Goal: Use online tool/utility: Use online tool/utility

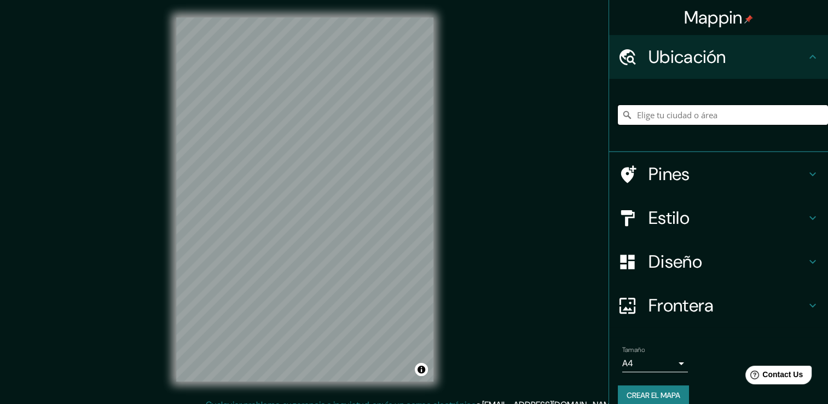
click at [660, 117] on input "Elige tu ciudad o área" at bounding box center [722, 115] width 210 height 20
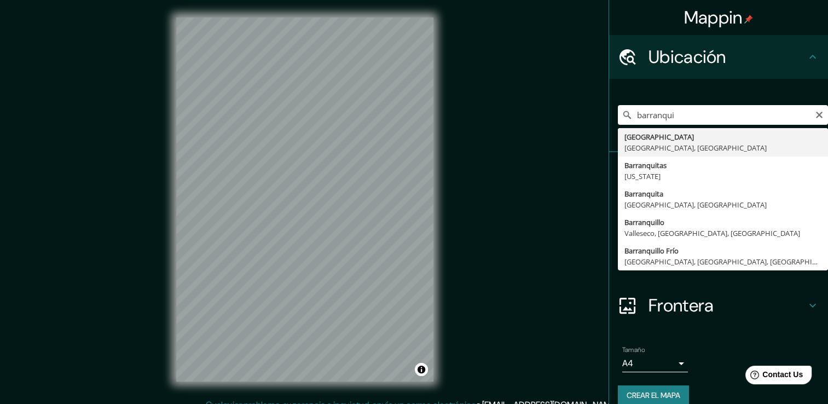
type input "[GEOGRAPHIC_DATA], [GEOGRAPHIC_DATA], [GEOGRAPHIC_DATA]"
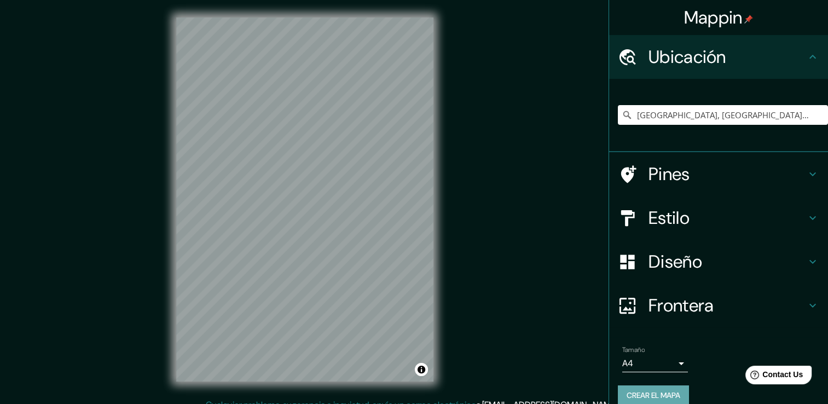
click at [645, 394] on font "Crear el mapa" at bounding box center [653, 395] width 54 height 14
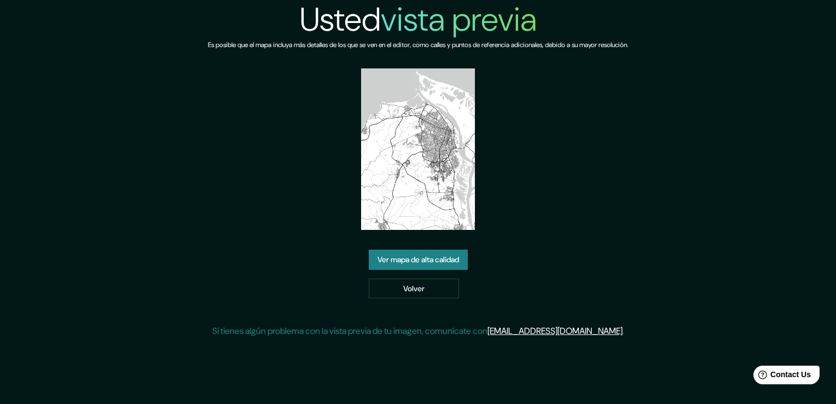
click at [415, 261] on link "Ver mapa de alta calidad" at bounding box center [418, 259] width 99 height 20
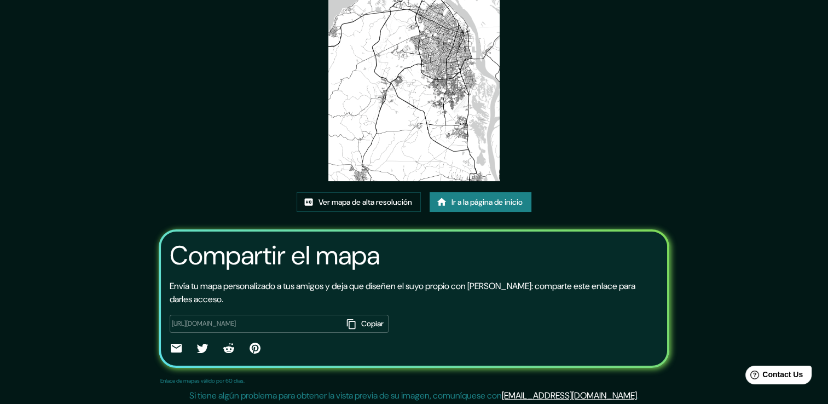
scroll to position [112, 0]
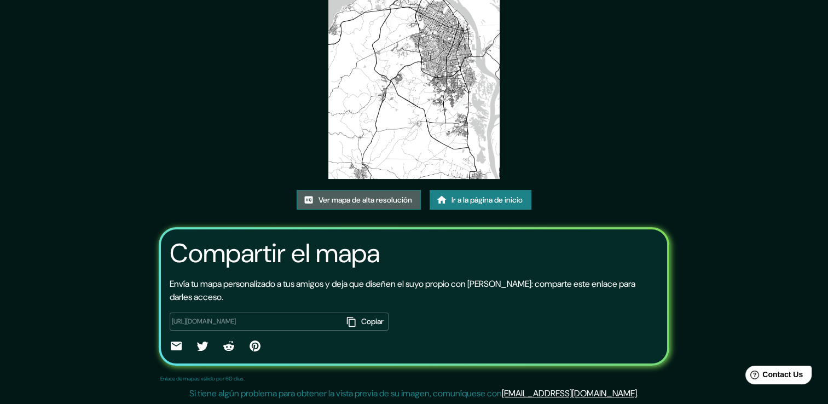
click at [386, 202] on font "Ver mapa de alta resolución" at bounding box center [365, 200] width 94 height 14
